Goal: Transaction & Acquisition: Register for event/course

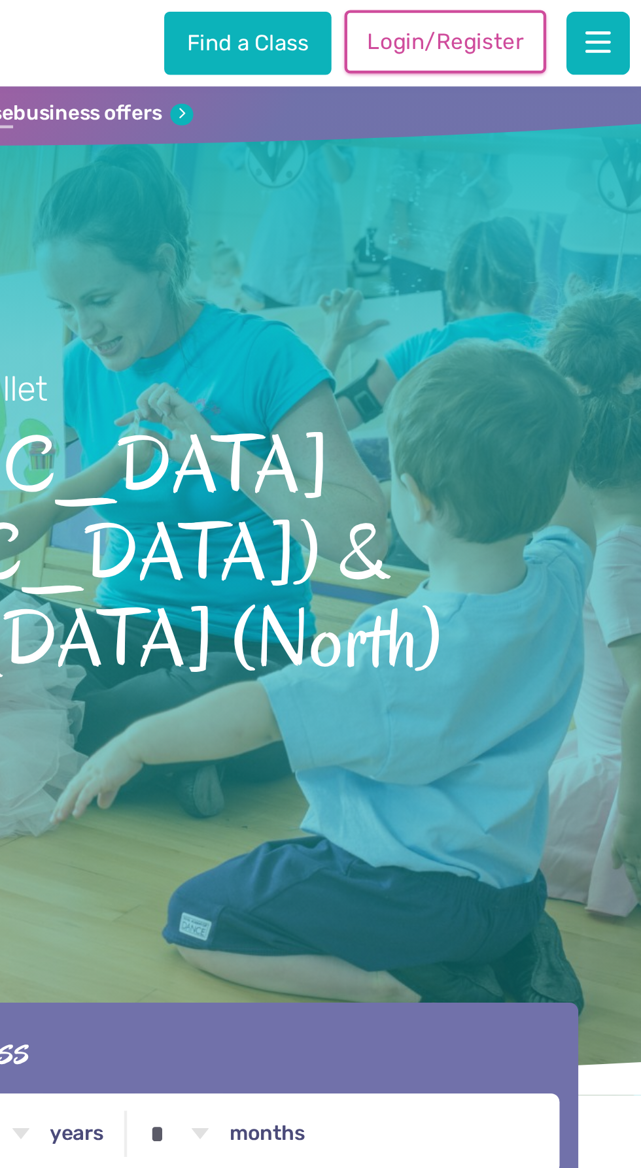
click at [568, 25] on link "Login/Register" at bounding box center [552, 19] width 92 height 29
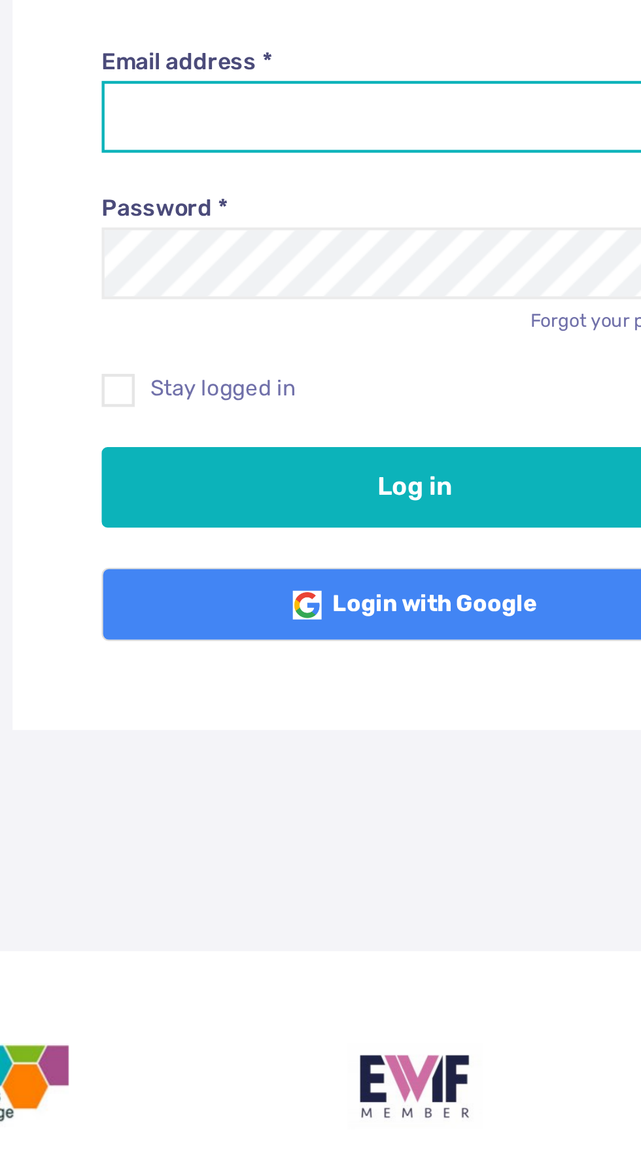
click at [193, 236] on input "Email address *" at bounding box center [321, 241] width 286 height 33
type input "**********"
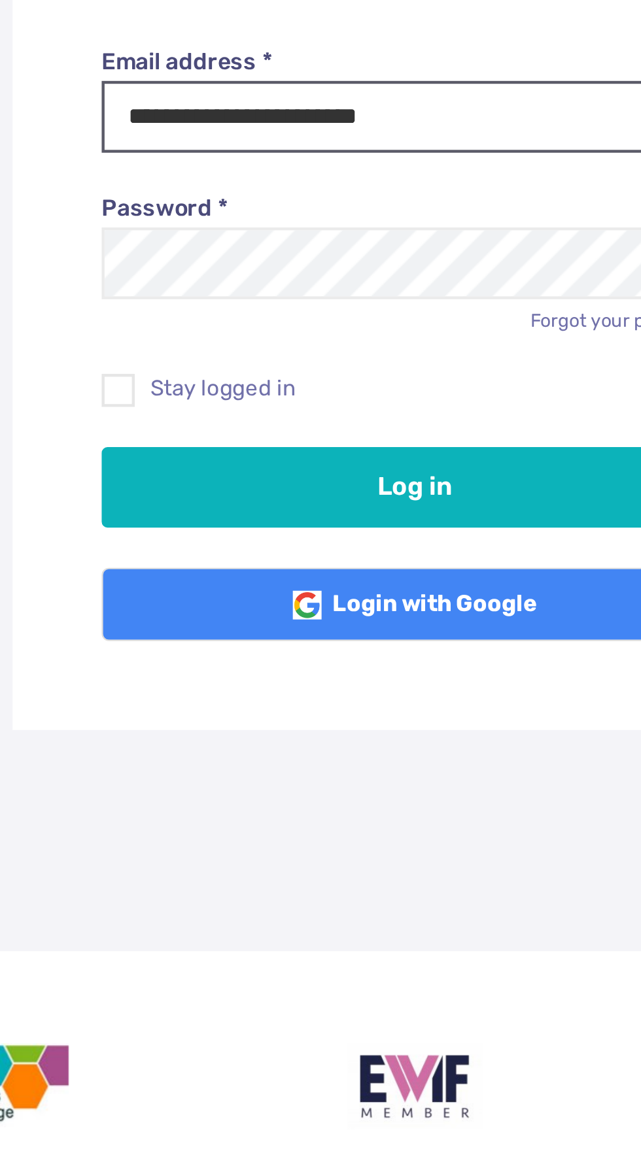
click at [178, 392] on button "Log in" at bounding box center [321, 410] width 286 height 37
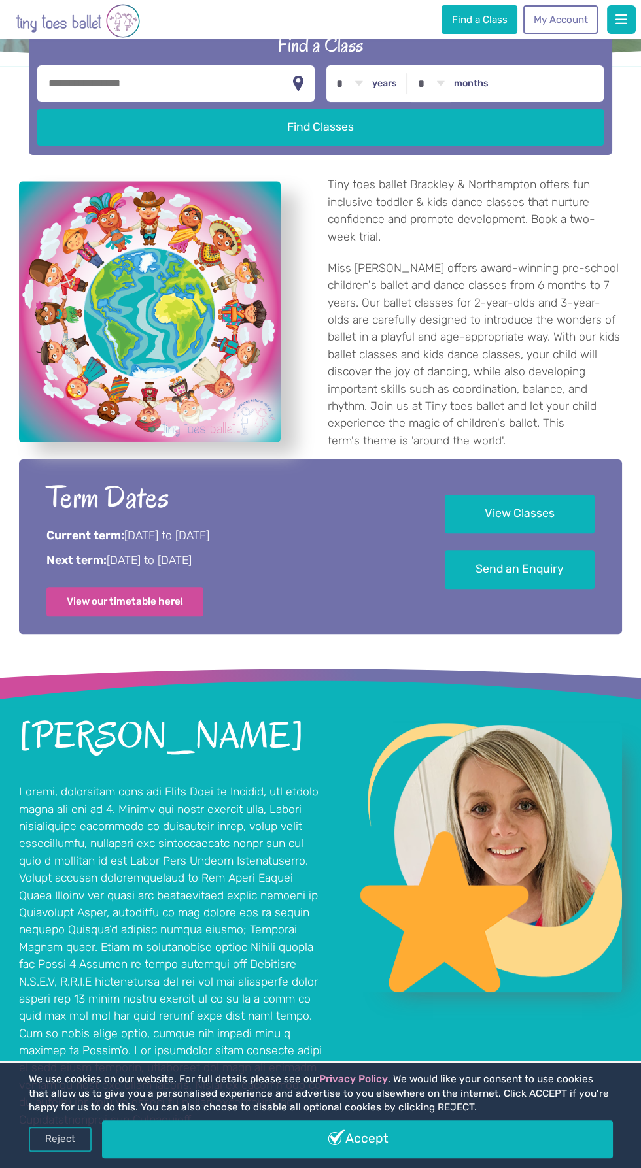
scroll to position [436, 0]
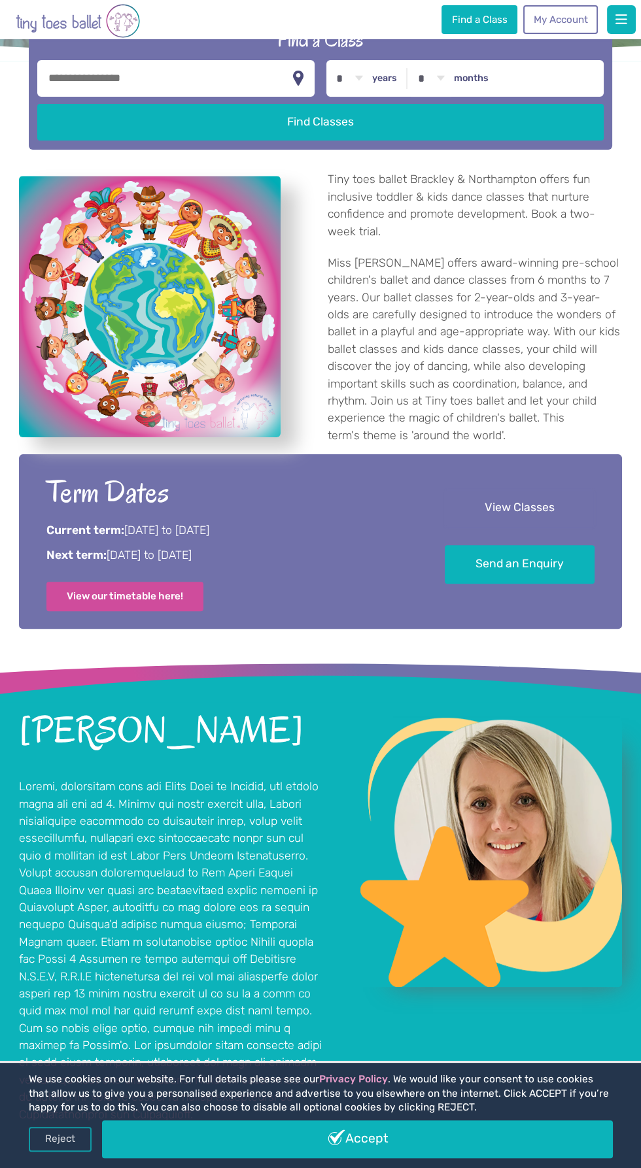
click at [567, 528] on link "View Classes" at bounding box center [519, 508] width 150 height 39
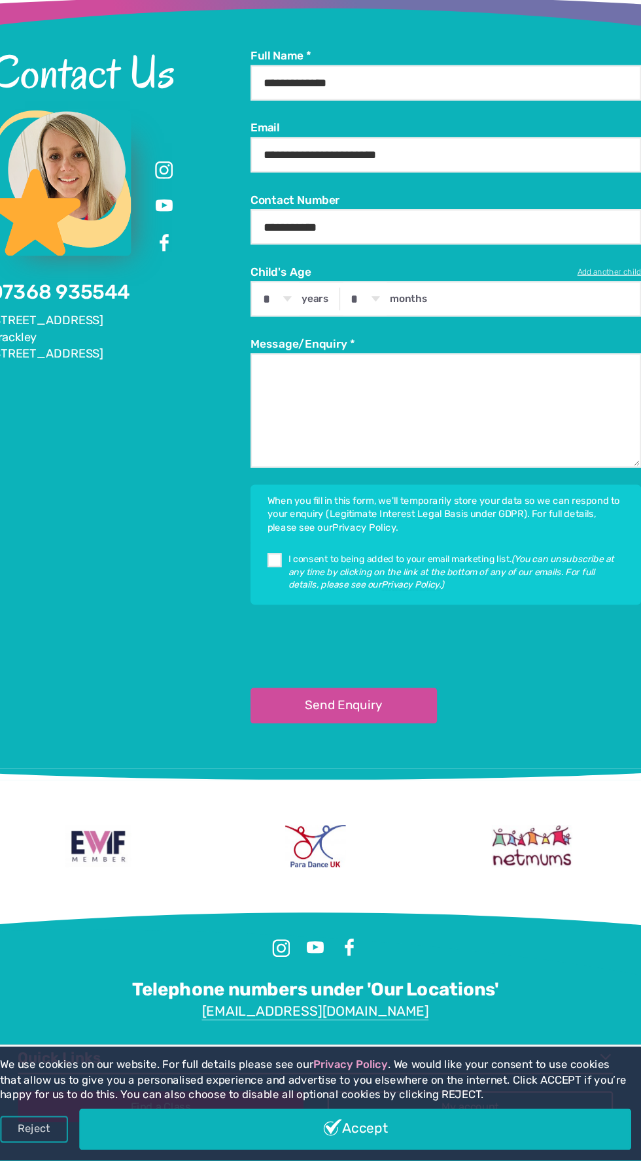
scroll to position [1959, 0]
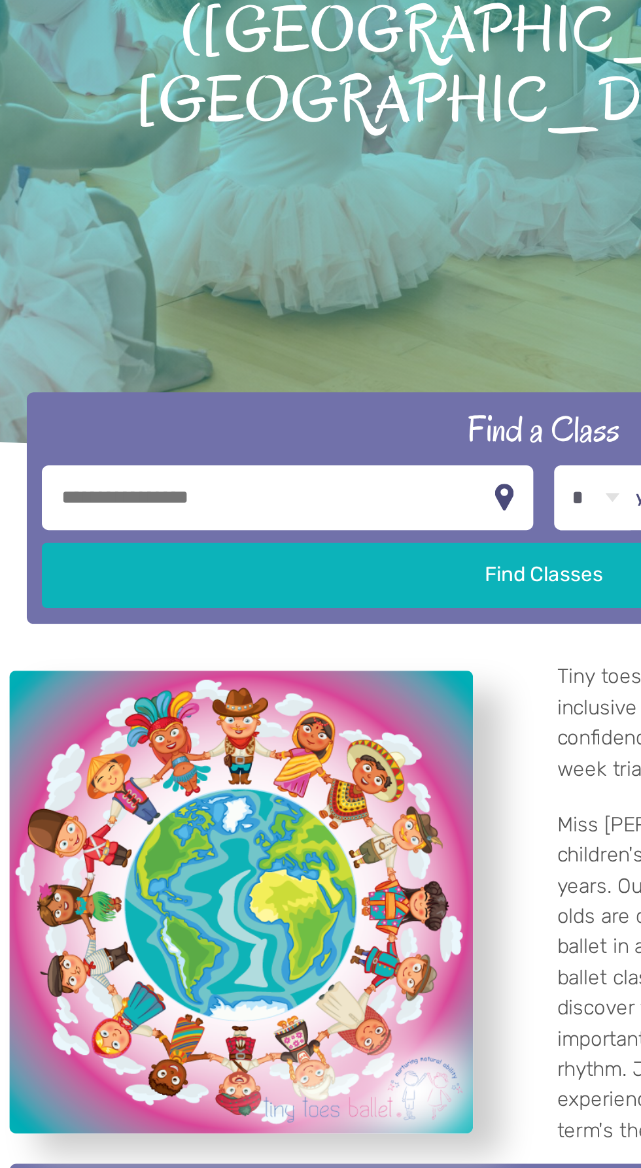
click at [96, 496] on input "text" at bounding box center [175, 514] width 277 height 37
type input "*******"
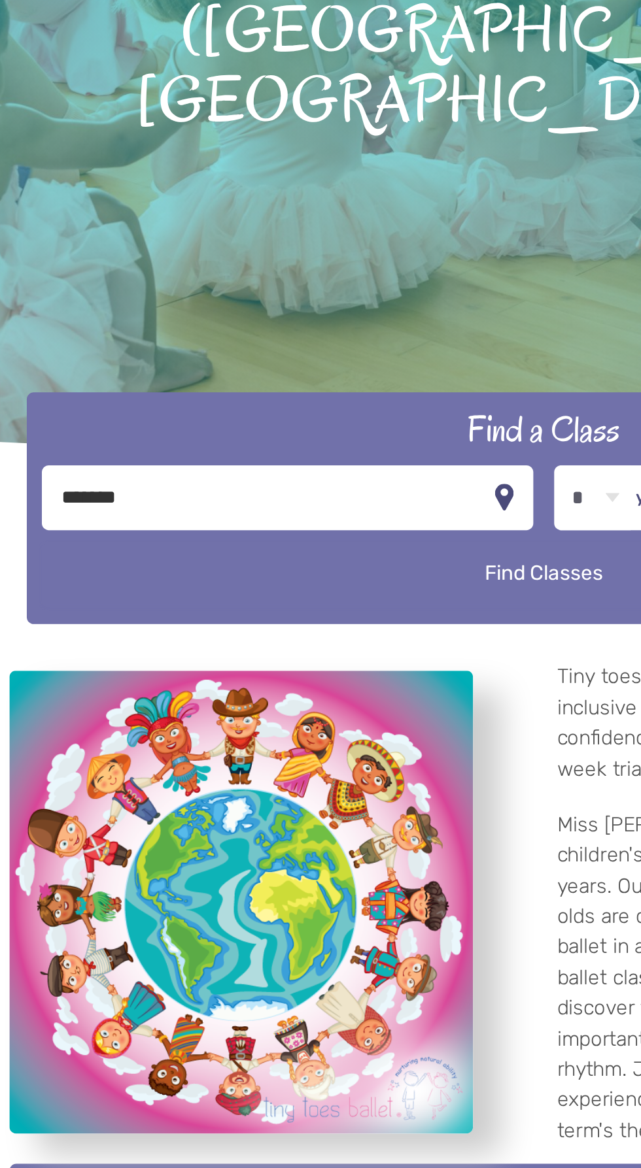
click at [339, 539] on button "Find Classes" at bounding box center [320, 557] width 566 height 37
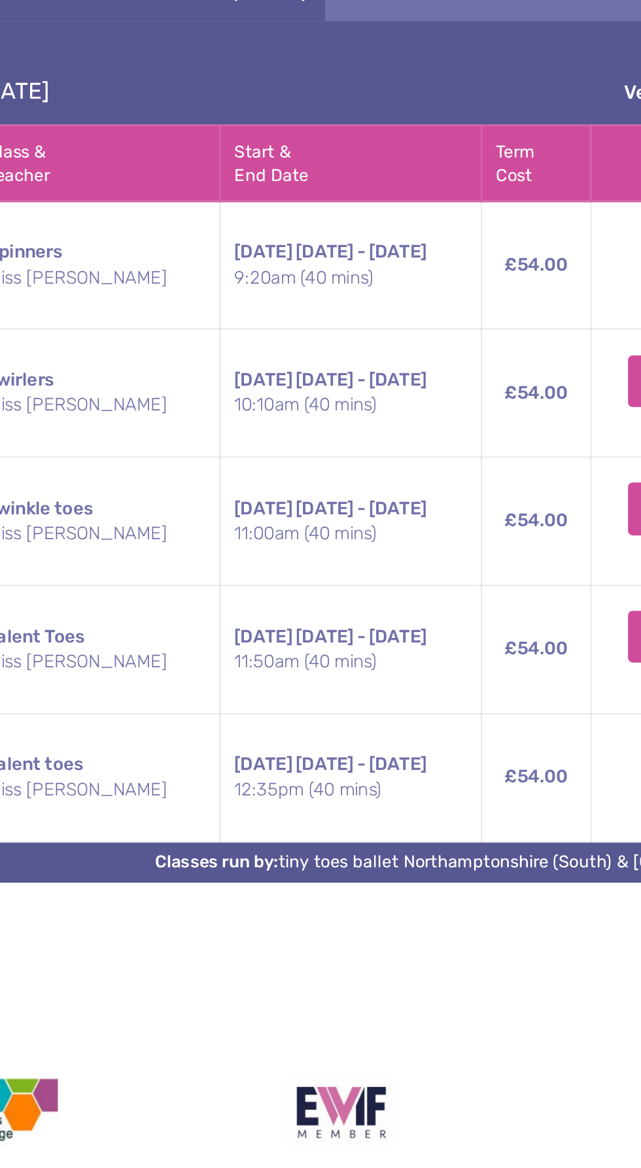
scroll to position [821, 0]
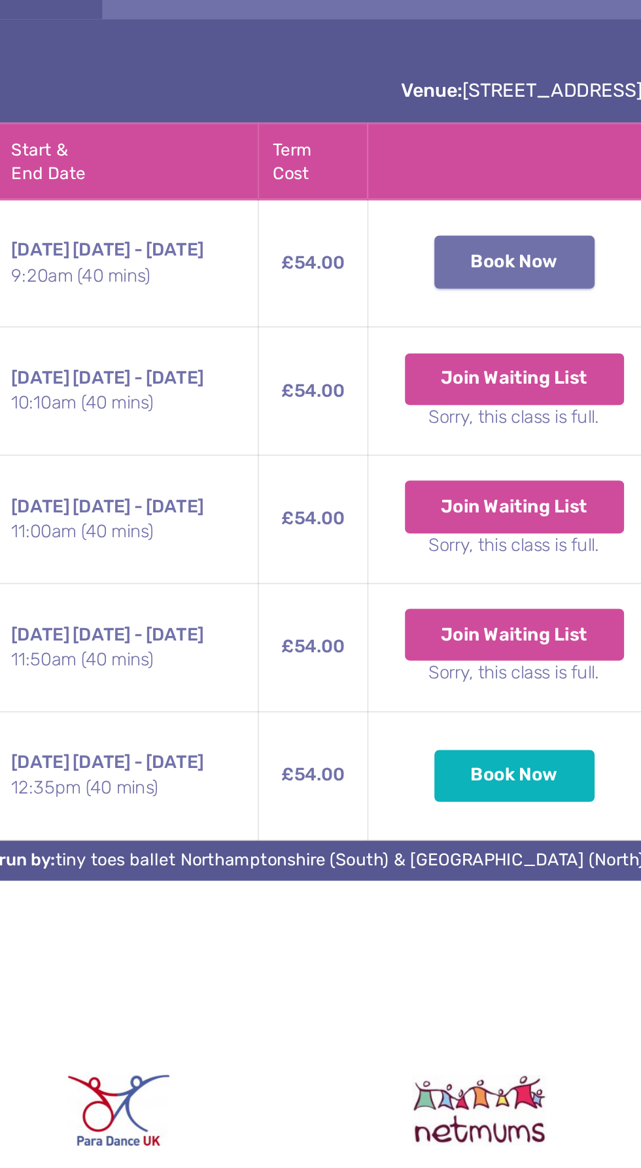
click at [567, 362] on button "Book Now" at bounding box center [539, 347] width 89 height 29
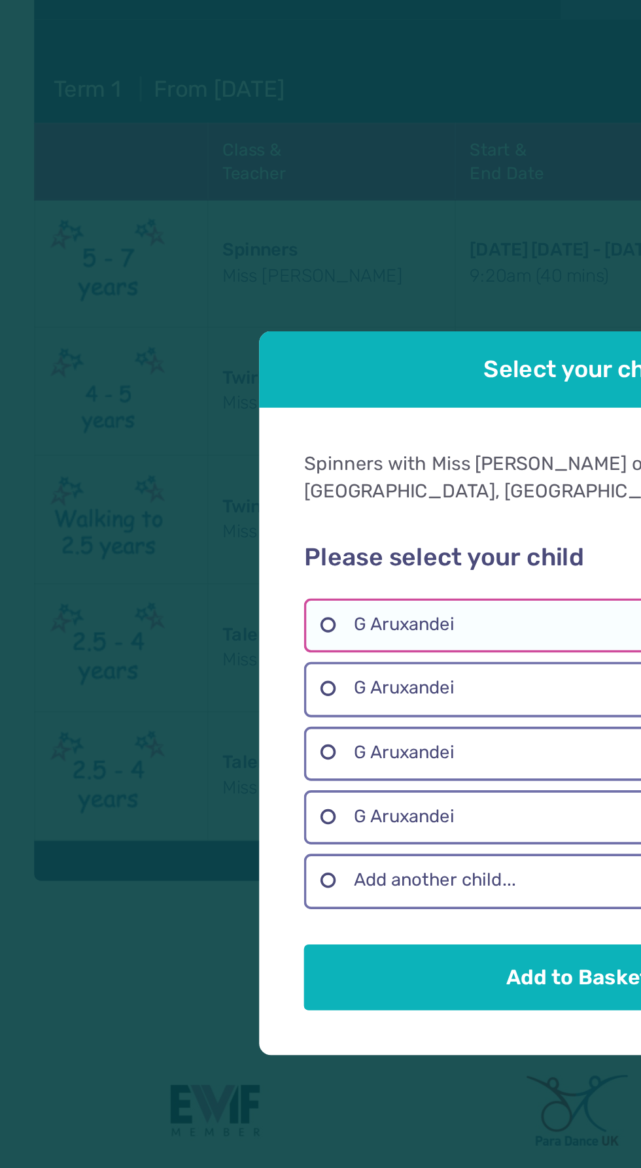
click at [297, 543] on label "G Aruxandei" at bounding box center [320, 550] width 303 height 30
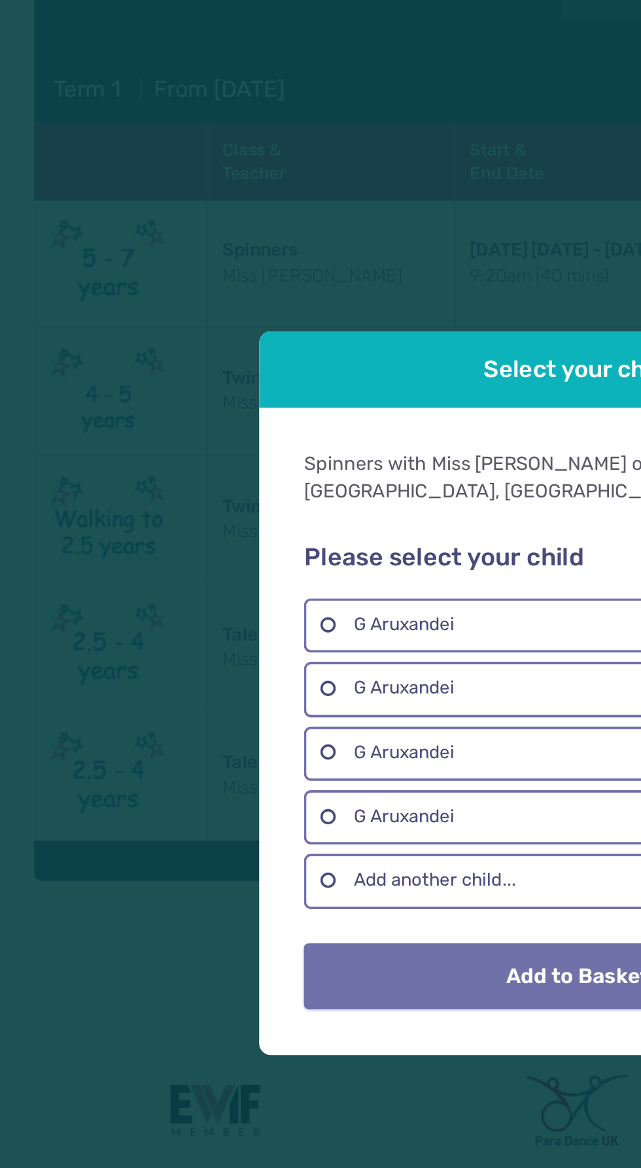
click at [285, 732] on button "Add to Basket" at bounding box center [320, 744] width 303 height 37
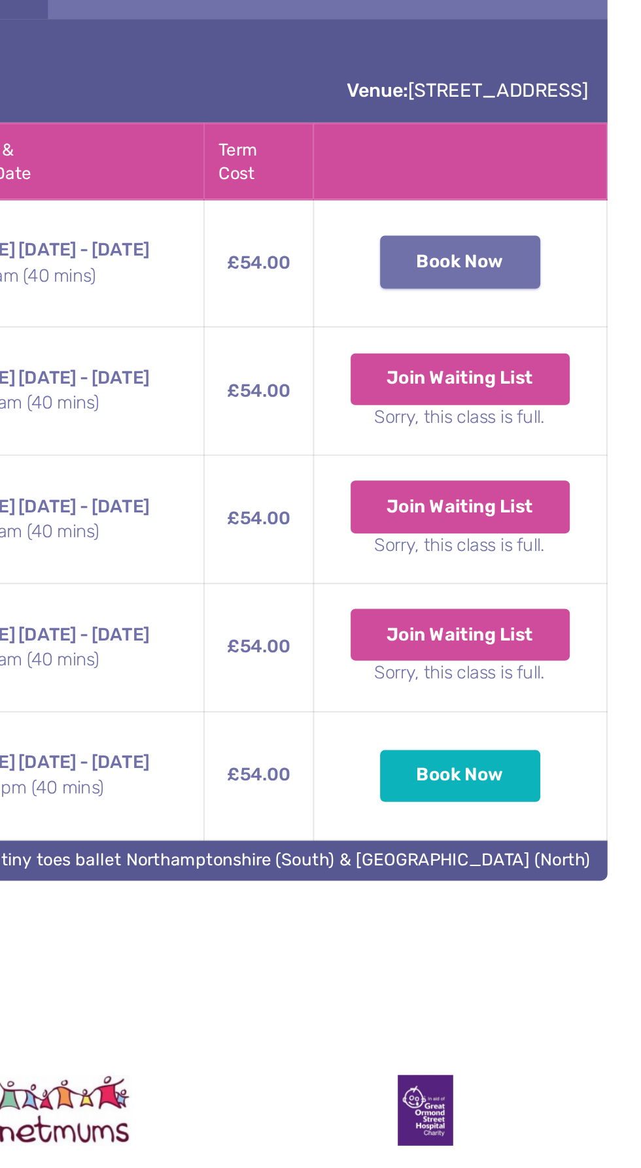
click at [541, 348] on button "Book Now" at bounding box center [539, 347] width 89 height 29
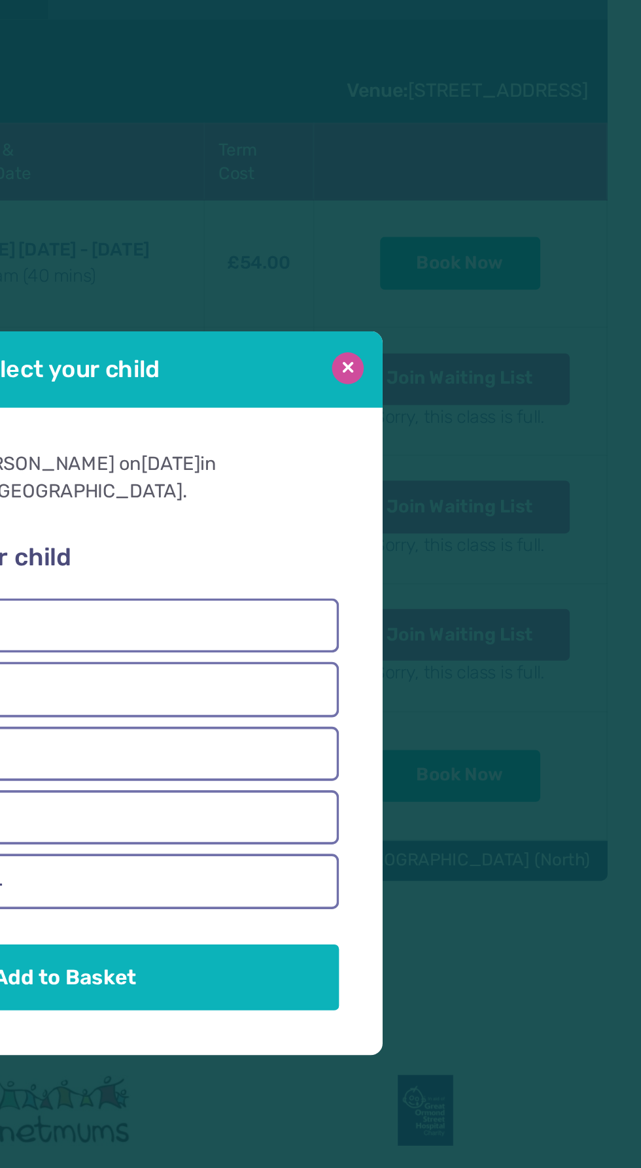
click at [484, 407] on button at bounding box center [478, 407] width 18 height 18
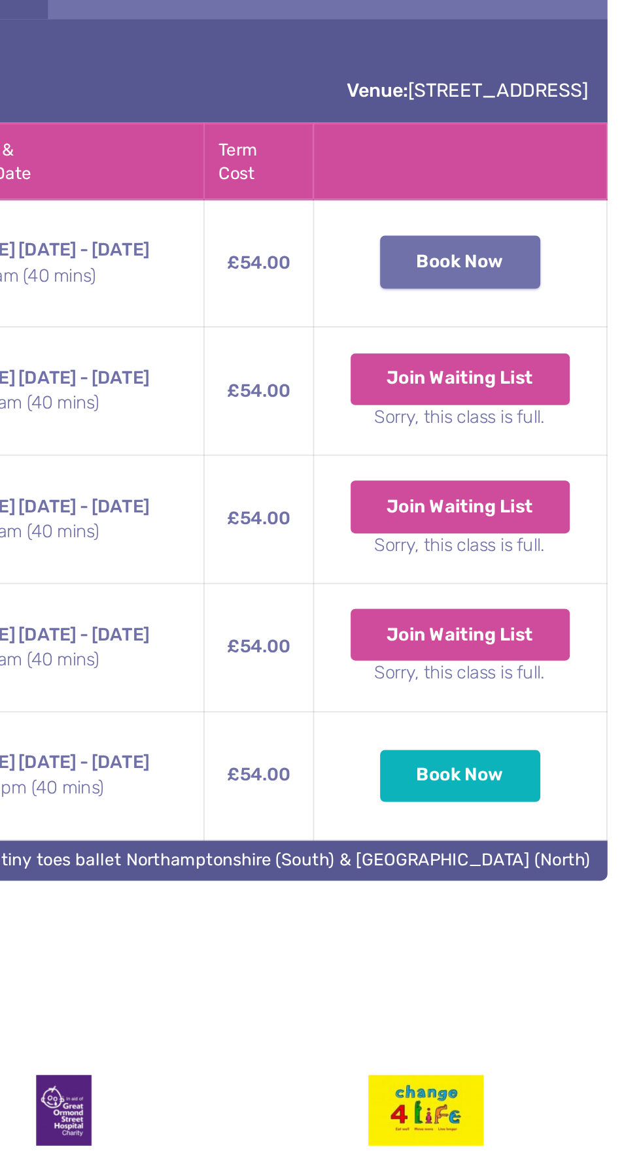
click at [552, 362] on button "Book Now" at bounding box center [539, 347] width 89 height 29
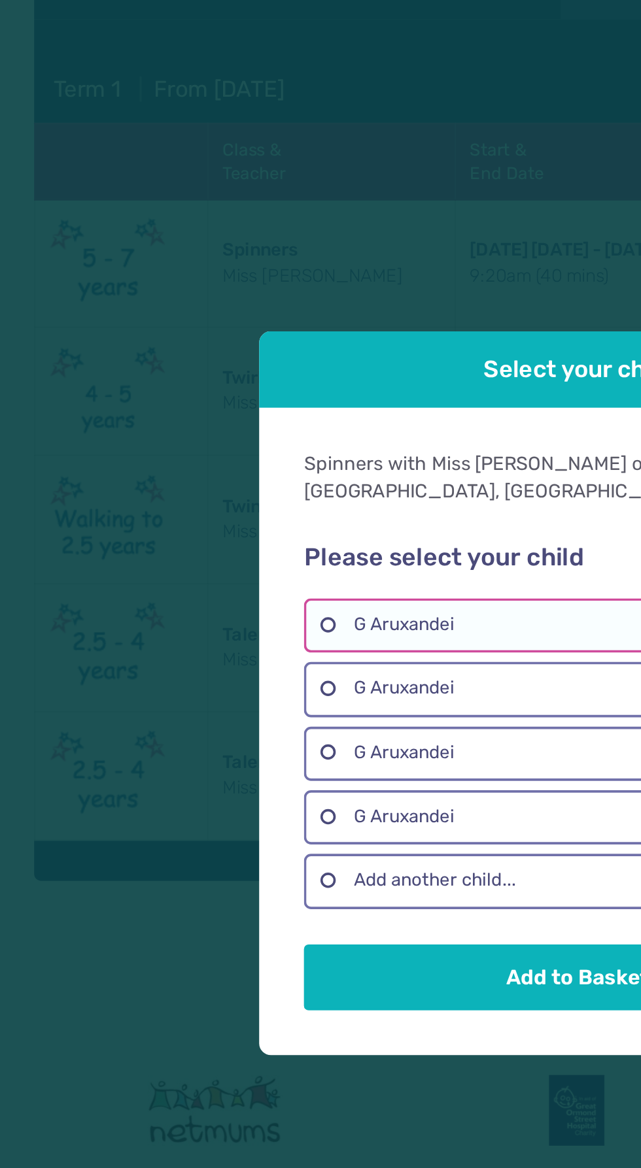
click at [291, 555] on label "G Aruxandei" at bounding box center [320, 550] width 303 height 30
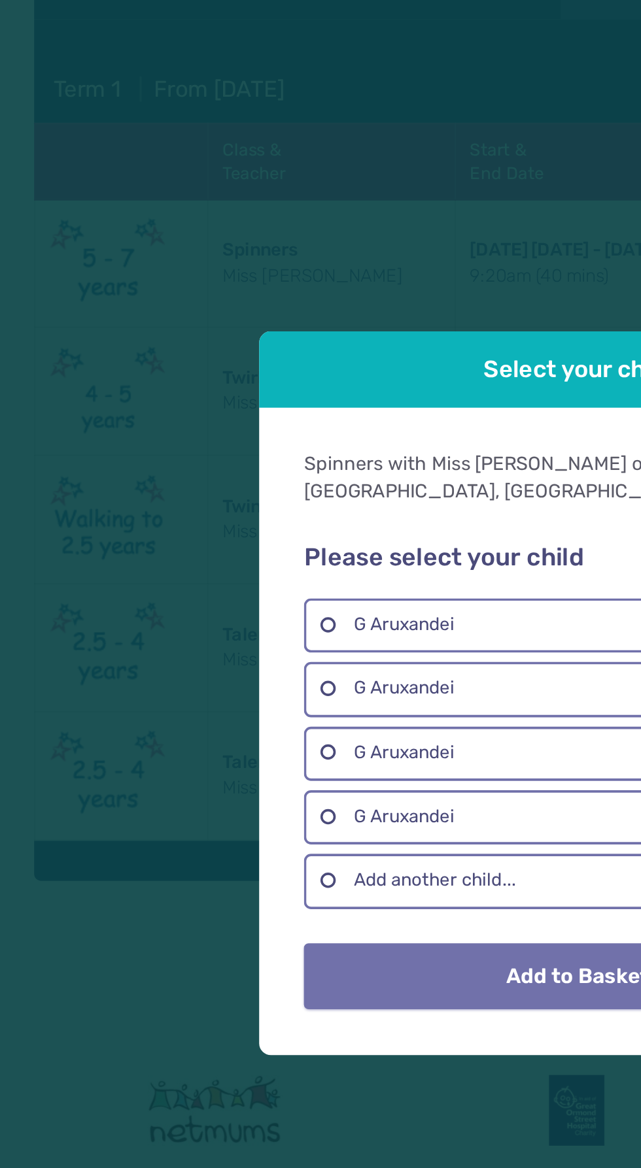
click at [265, 745] on button "Add to Basket" at bounding box center [320, 744] width 303 height 37
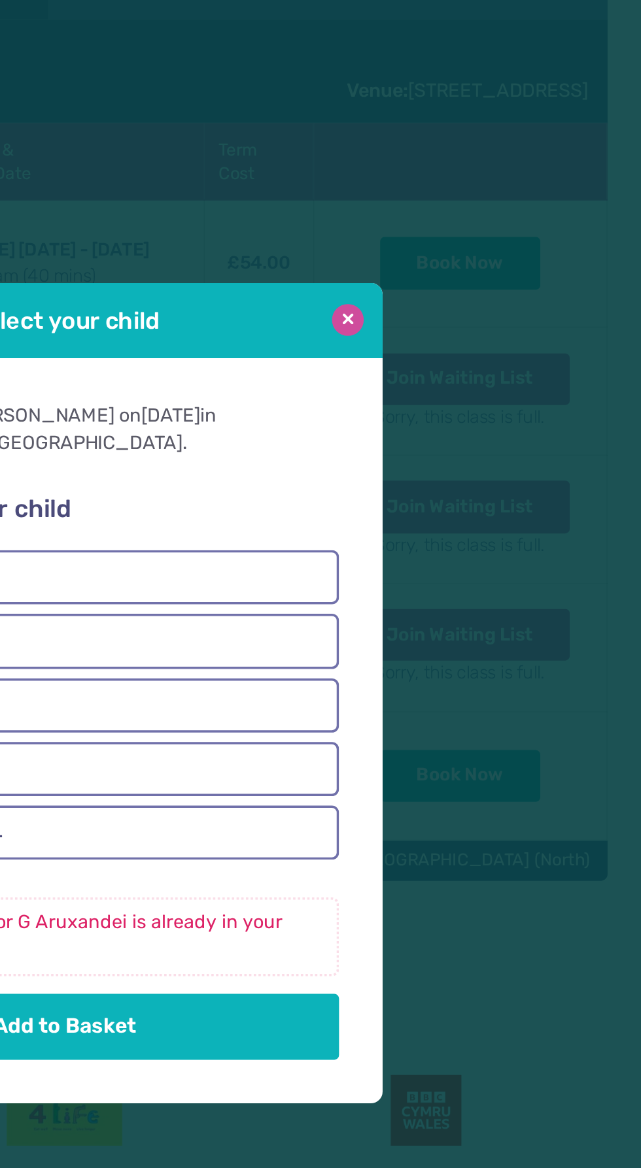
click at [479, 374] on button at bounding box center [478, 380] width 18 height 18
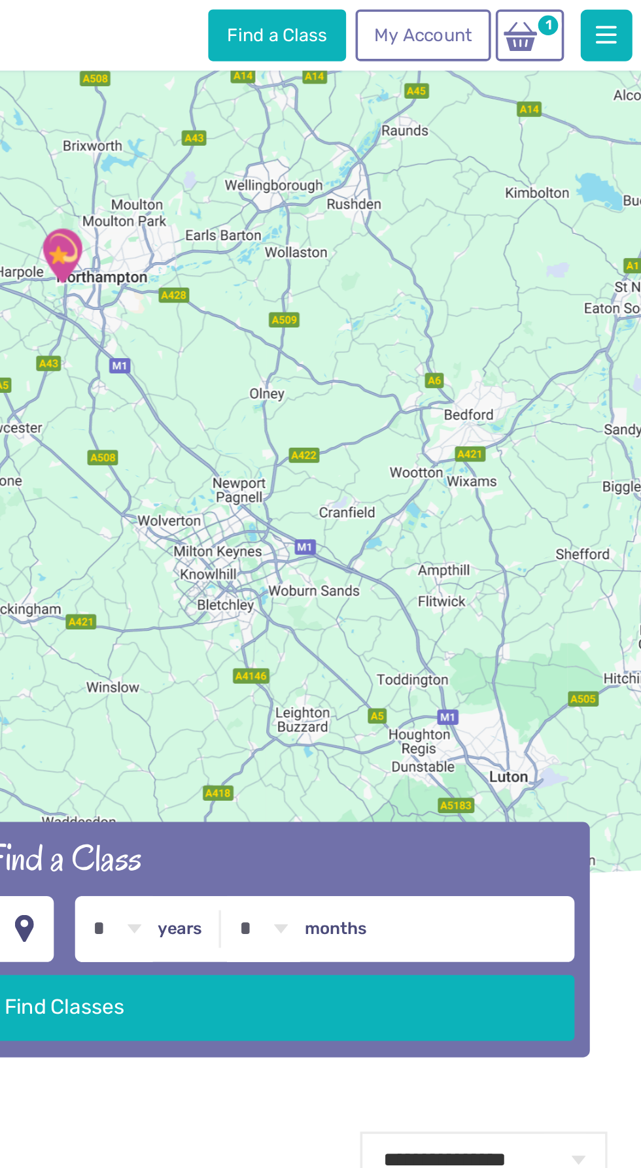
scroll to position [238, 0]
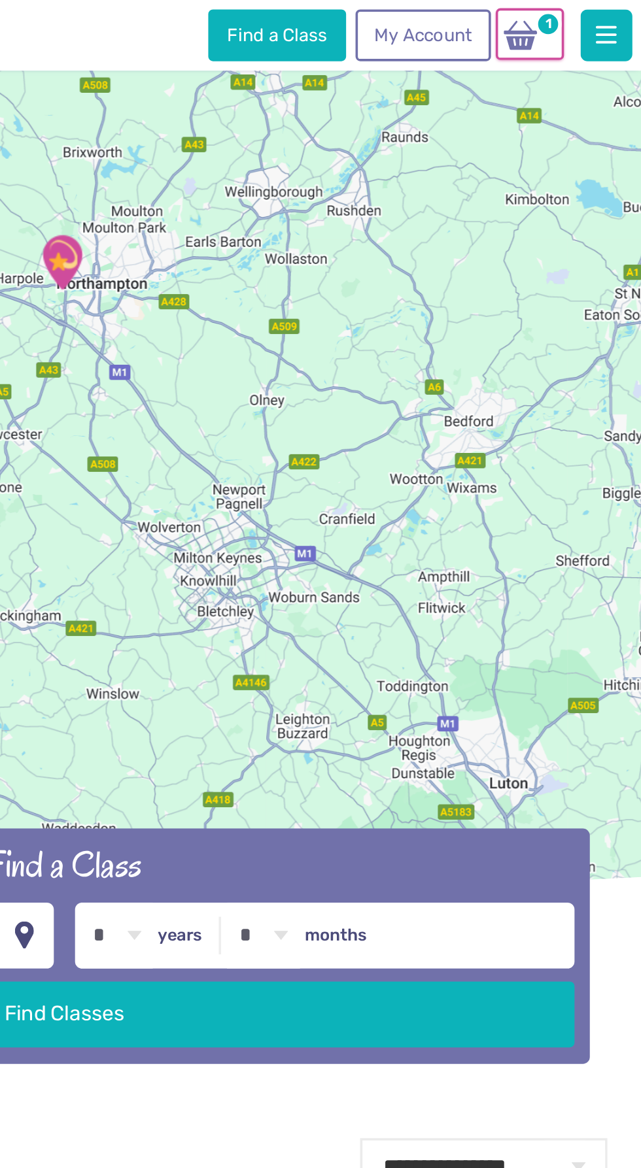
click at [594, 7] on span "1" at bounding box center [588, 13] width 15 height 15
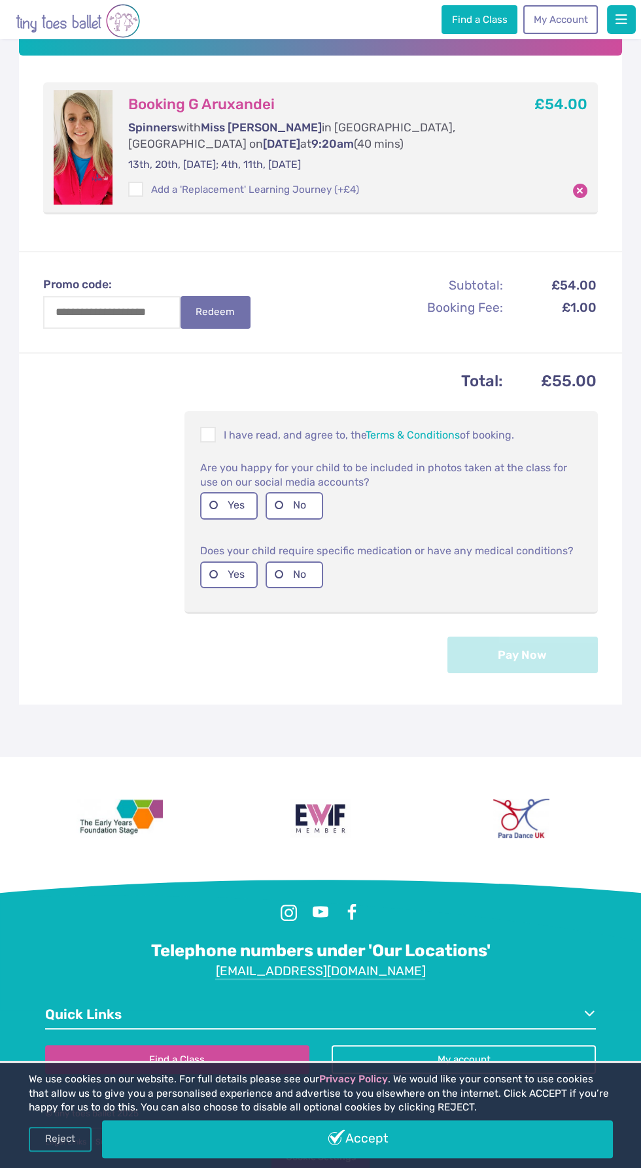
scroll to position [310, 0]
click at [238, 519] on label "Yes" at bounding box center [229, 505] width 58 height 27
click at [313, 588] on label "No" at bounding box center [294, 575] width 58 height 27
click at [209, 431] on span at bounding box center [208, 437] width 14 height 12
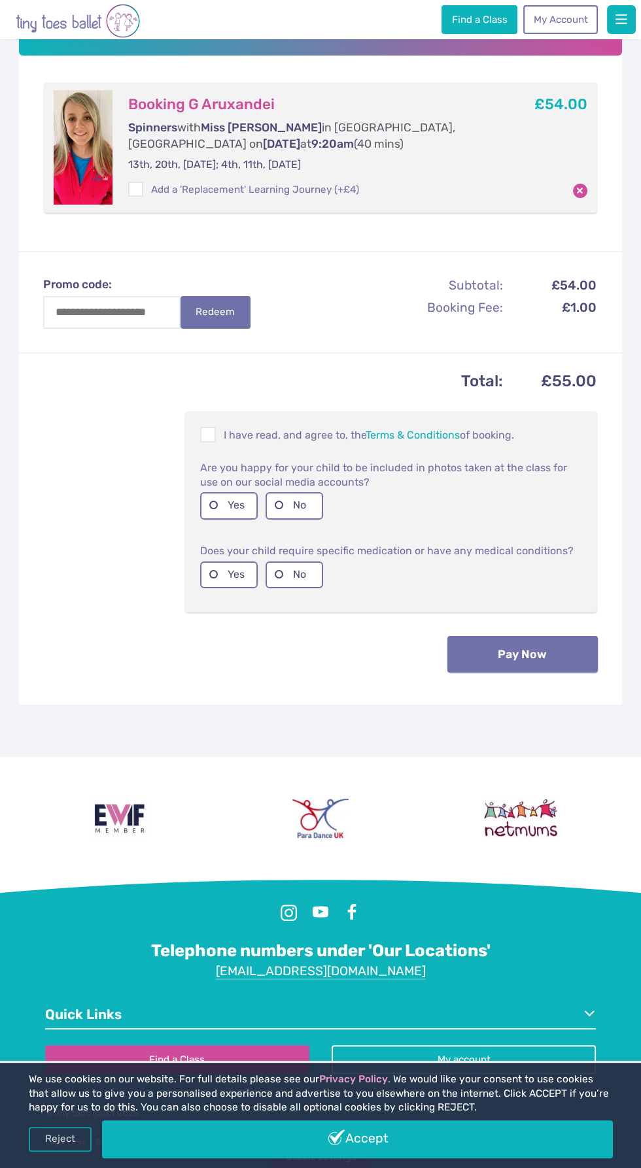
click at [550, 673] on button "Pay Now" at bounding box center [522, 654] width 150 height 37
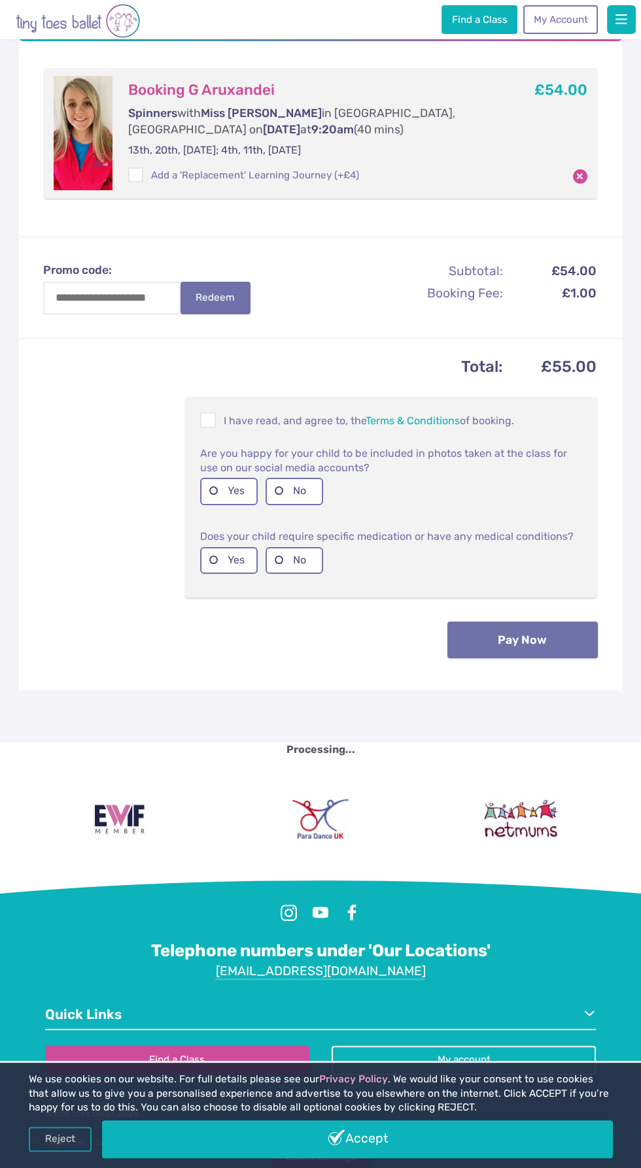
scroll to position [499, 0]
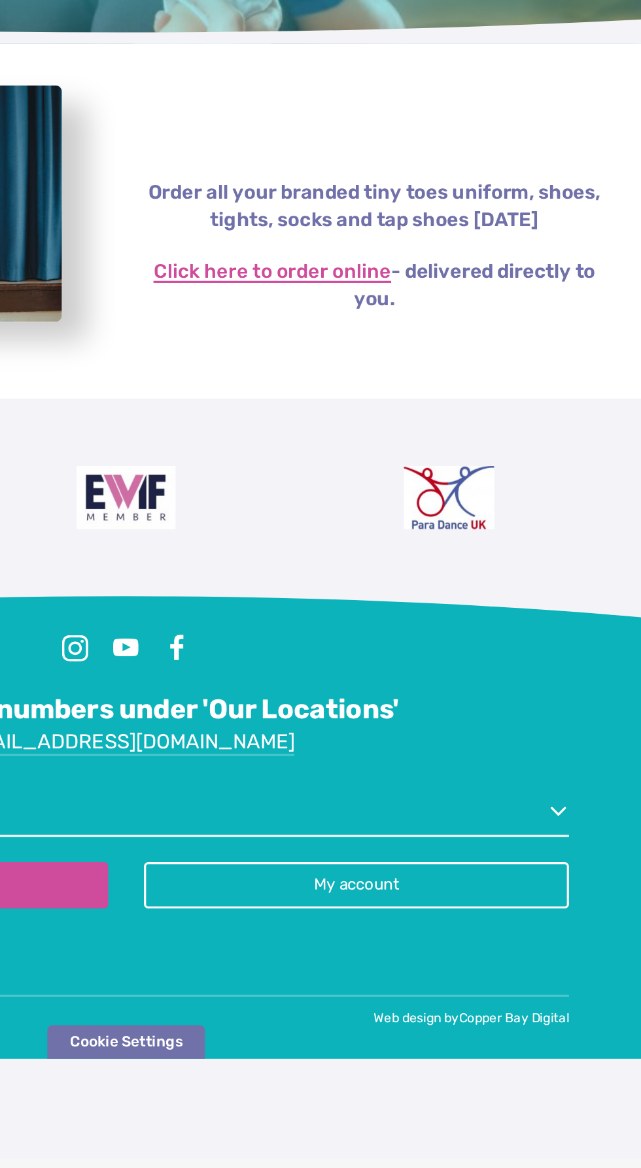
click at [386, 362] on link "Click here to order online" at bounding box center [411, 355] width 148 height 13
